Goal: Task Accomplishment & Management: Manage account settings

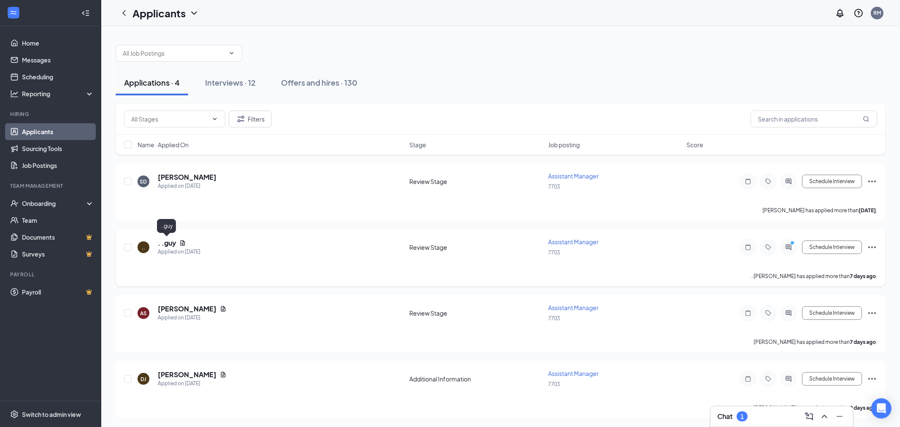
click at [175, 243] on h5 ". .guy" at bounding box center [167, 242] width 18 height 9
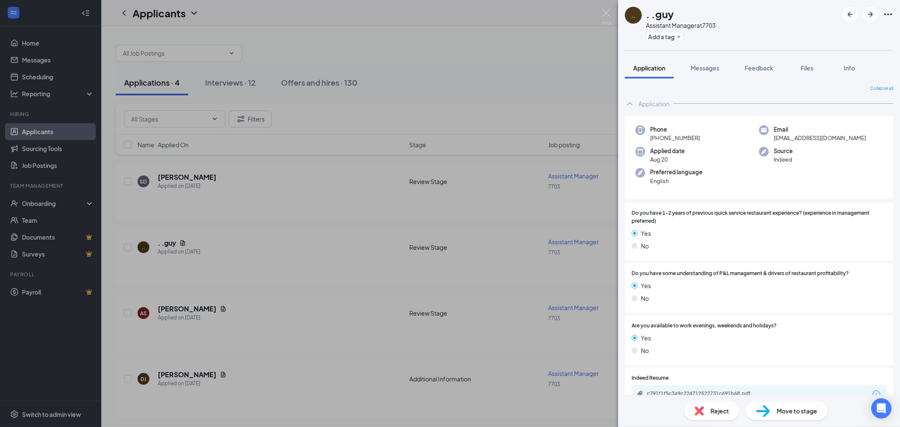
click at [891, 17] on icon "Ellipses" at bounding box center [888, 14] width 10 height 10
click at [840, 31] on link "View full application" at bounding box center [842, 33] width 91 height 8
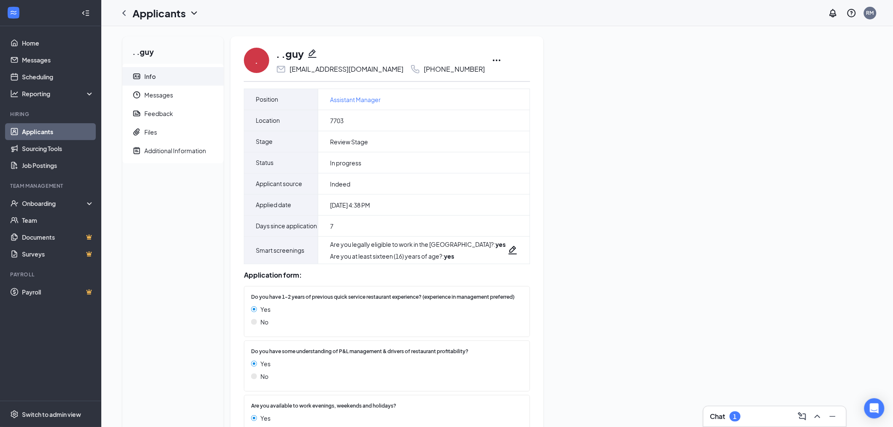
click at [492, 57] on icon "Ellipses" at bounding box center [497, 60] width 10 height 10
click at [509, 159] on p "Move to another position" at bounding box center [501, 159] width 73 height 8
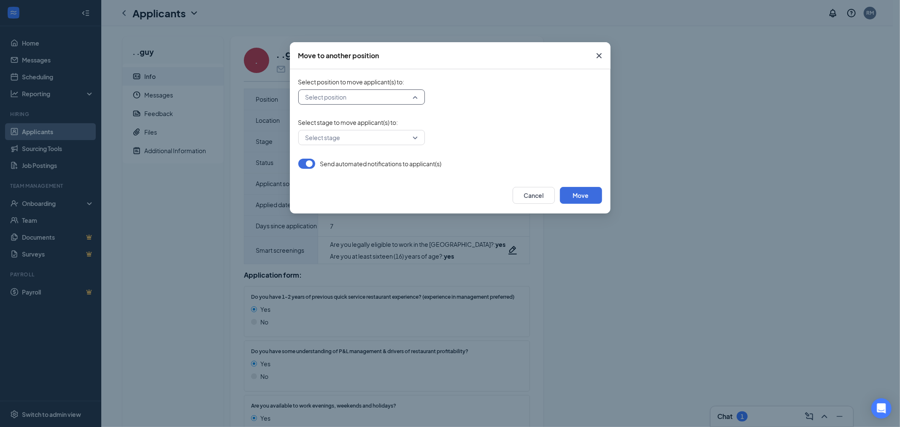
click at [365, 94] on input "search" at bounding box center [358, 97] width 111 height 14
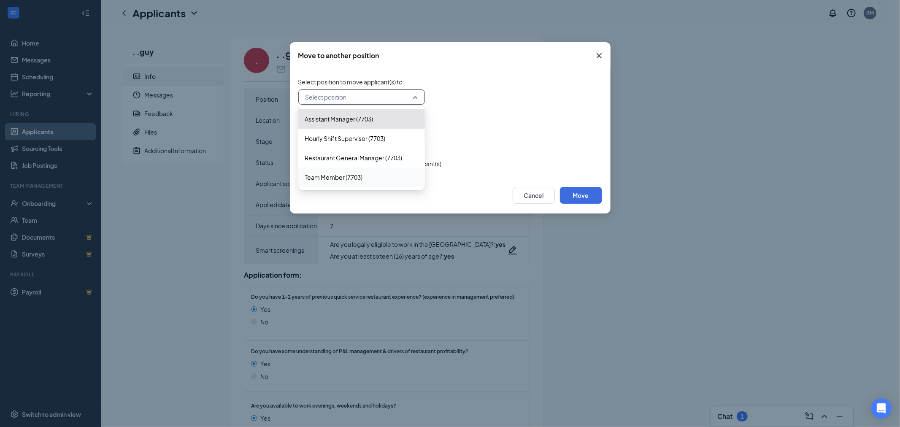
click at [345, 174] on span "Team Member (7703)" at bounding box center [334, 177] width 58 height 9
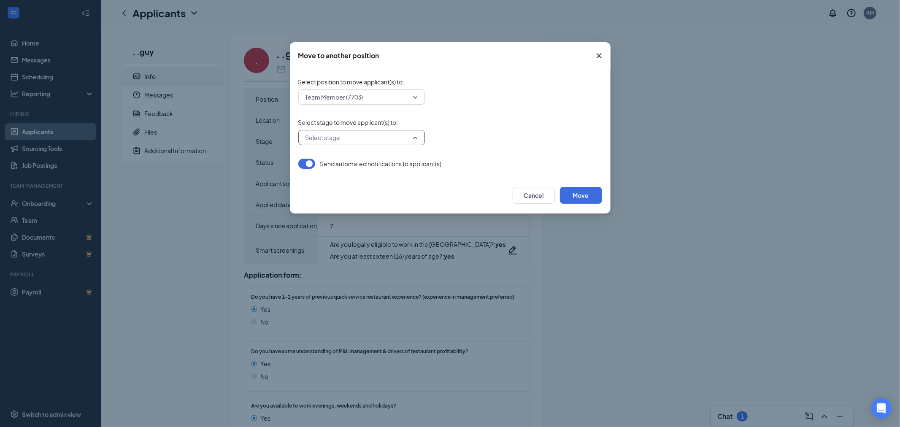
click at [365, 134] on input "search" at bounding box center [358, 137] width 111 height 14
click at [345, 165] on div "Application" at bounding box center [361, 159] width 127 height 19
click at [590, 192] on button "Move" at bounding box center [581, 195] width 42 height 17
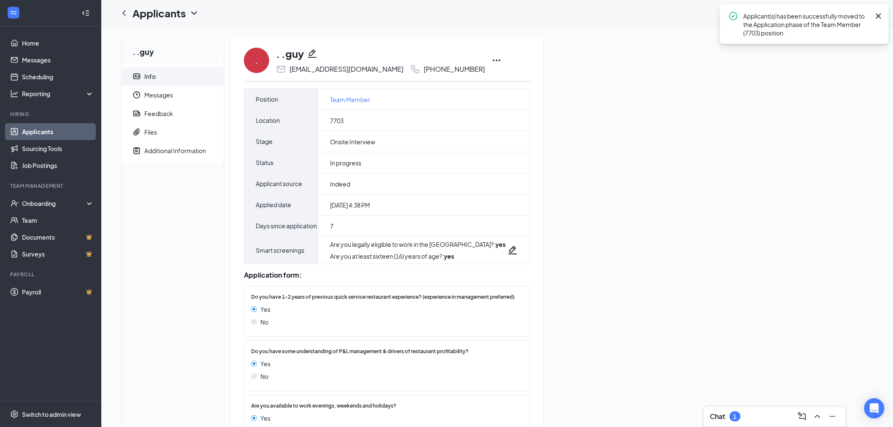
click at [311, 52] on icon "Pencil" at bounding box center [312, 53] width 8 height 8
type input "(208) 617-5454"
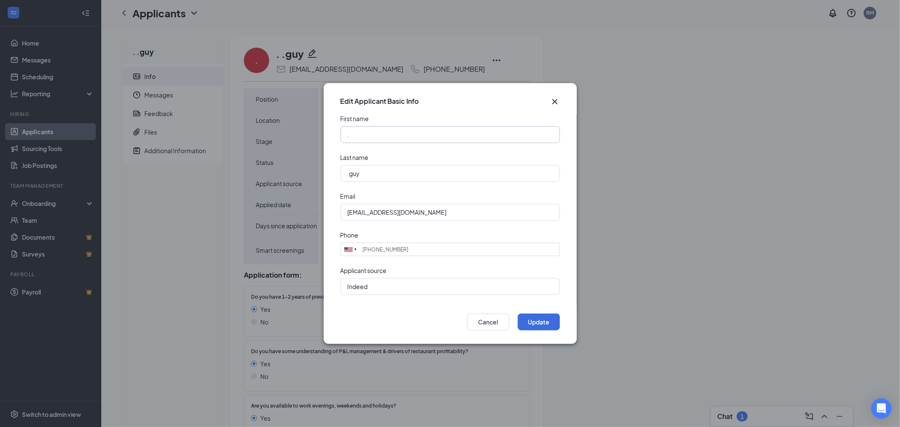
click at [373, 133] on input "." at bounding box center [450, 134] width 219 height 17
drag, startPoint x: 406, startPoint y: 135, endPoint x: 124, endPoint y: 198, distance: 289.7
click at [124, 198] on div "Edit Applicant Basic Info First name . Last name .guy Email gavin.guy1@outlook.…" at bounding box center [450, 213] width 900 height 427
click at [439, 140] on input "text" at bounding box center [450, 134] width 219 height 17
